Goal: Transaction & Acquisition: Purchase product/service

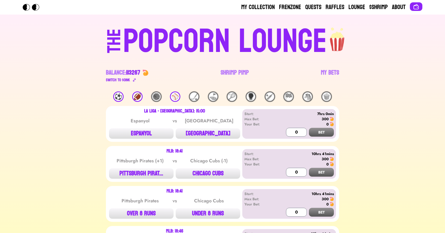
click at [118, 96] on div "⚽️" at bounding box center [118, 97] width 10 height 10
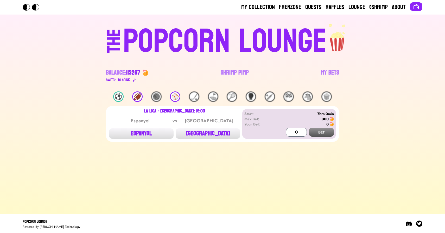
click at [177, 95] on div "⚾️" at bounding box center [175, 97] width 10 height 10
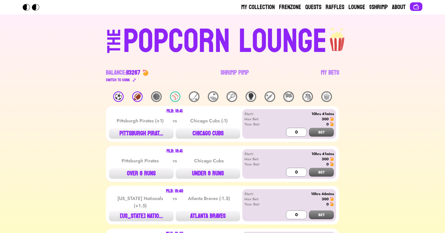
click at [177, 95] on div "⚾️" at bounding box center [175, 97] width 10 height 10
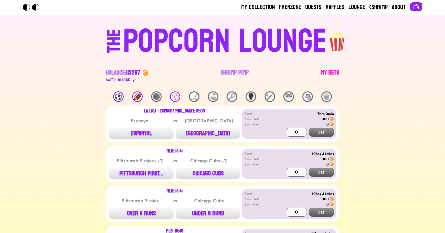
click at [332, 72] on link "My Bets" at bounding box center [330, 76] width 18 height 15
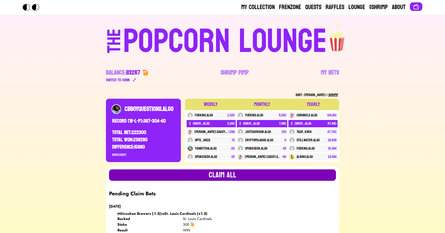
click at [167, 174] on button "Claim all" at bounding box center [222, 174] width 227 height 11
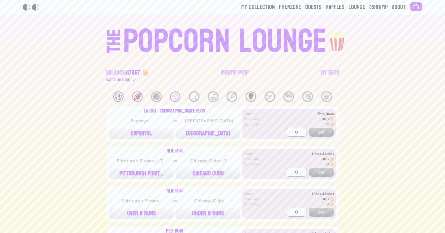
click at [114, 100] on div "⚽️ 🏈 🏀 ⚾️ 🏒 ⛳️ 🎾 🥊 🏏 🏁 🐴 🍿" at bounding box center [222, 97] width 233 height 10
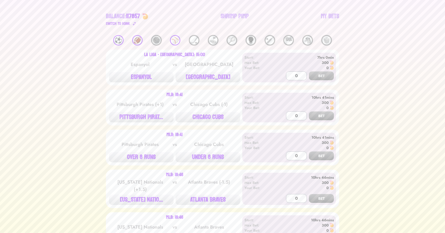
scroll to position [59, 0]
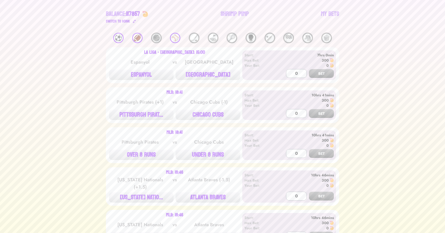
click at [117, 37] on div "⚽️" at bounding box center [118, 38] width 10 height 10
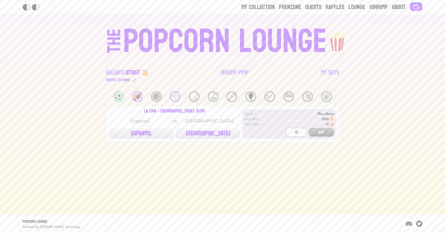
scroll to position [0, 0]
click at [146, 136] on button "ESPANYOL" at bounding box center [141, 133] width 64 height 10
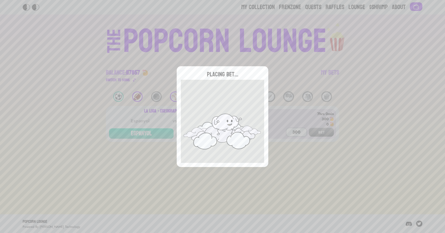
type input "0"
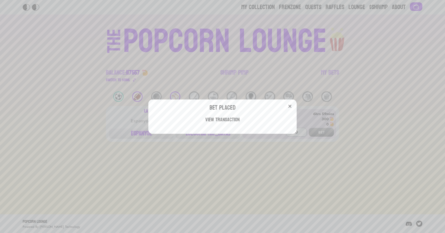
click at [90, 96] on div "Bet Placed View Transaction" at bounding box center [222, 116] width 445 height 233
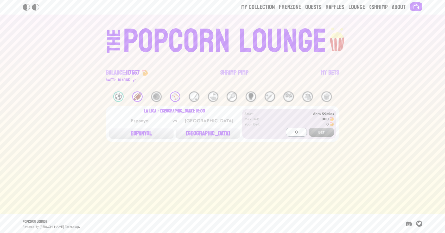
click at [177, 94] on div "⚾️" at bounding box center [175, 97] width 10 height 10
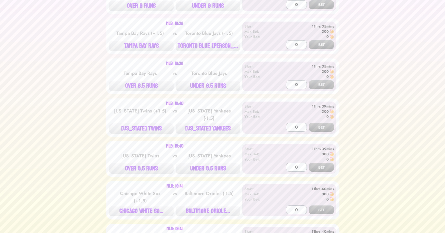
scroll to position [252, 0]
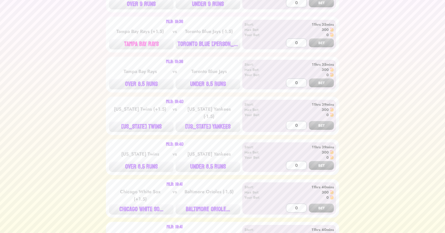
click at [136, 44] on button "TAMPA BAY RAYS" at bounding box center [141, 44] width 64 height 10
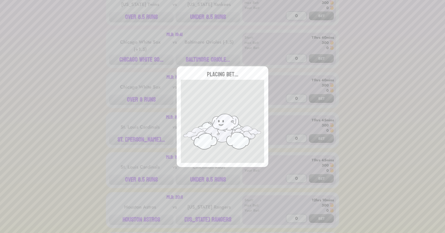
scroll to position [408, 0]
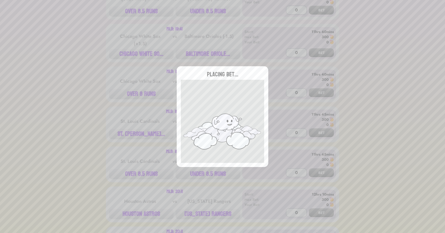
type input "0"
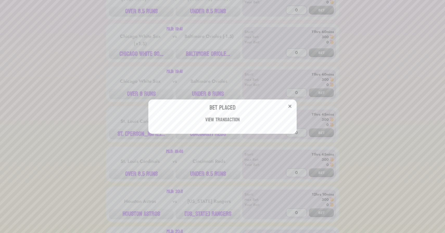
click at [83, 79] on div "Bet Placed View Transaction" at bounding box center [222, 116] width 445 height 233
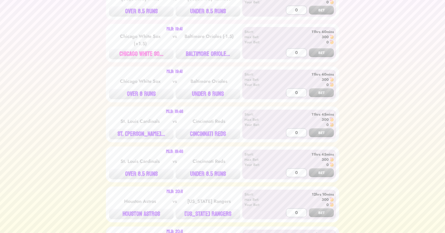
click at [128, 49] on button "CHICAGO WHITE SO..." at bounding box center [141, 54] width 64 height 10
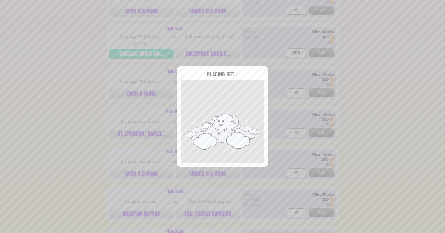
type input "0"
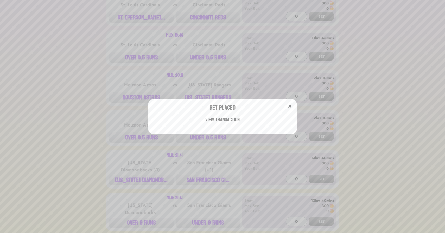
click at [102, 97] on div "Bet Placed View Transaction" at bounding box center [222, 116] width 445 height 233
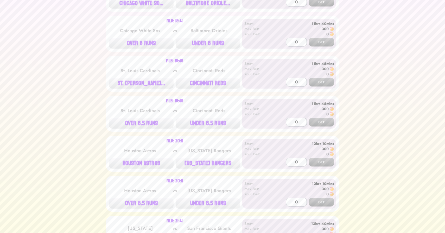
scroll to position [622, 0]
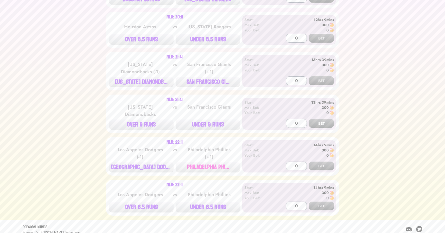
click at [209, 165] on button "PHILADELPHIA PHI..." at bounding box center [207, 167] width 64 height 10
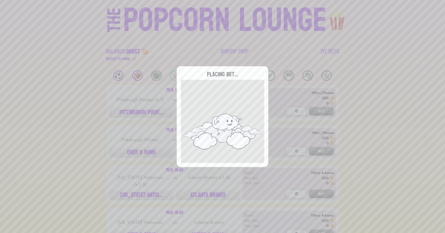
scroll to position [0, 0]
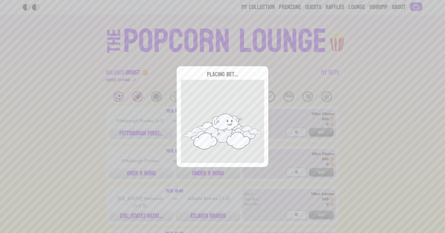
type input "0"
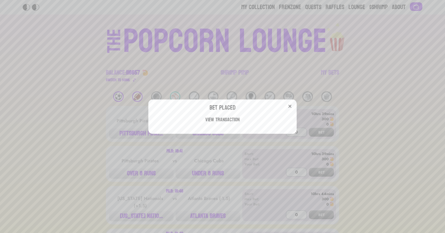
click at [139, 52] on div "Bet Placed View Transaction" at bounding box center [222, 116] width 445 height 233
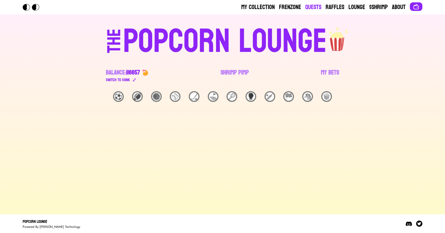
click at [309, 8] on link "Quests" at bounding box center [313, 7] width 16 height 8
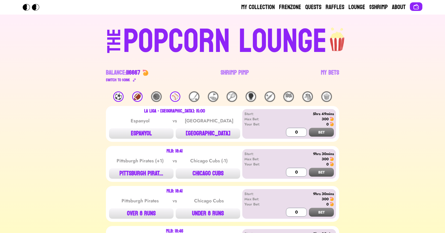
click at [117, 98] on div "⚽️" at bounding box center [118, 97] width 10 height 10
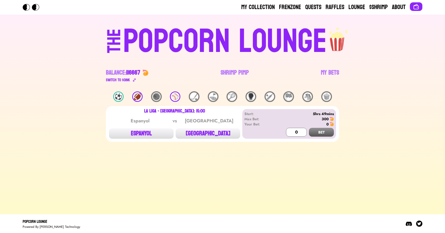
click at [117, 98] on div "⚽️" at bounding box center [118, 97] width 10 height 10
